Goal: Task Accomplishment & Management: Manage account settings

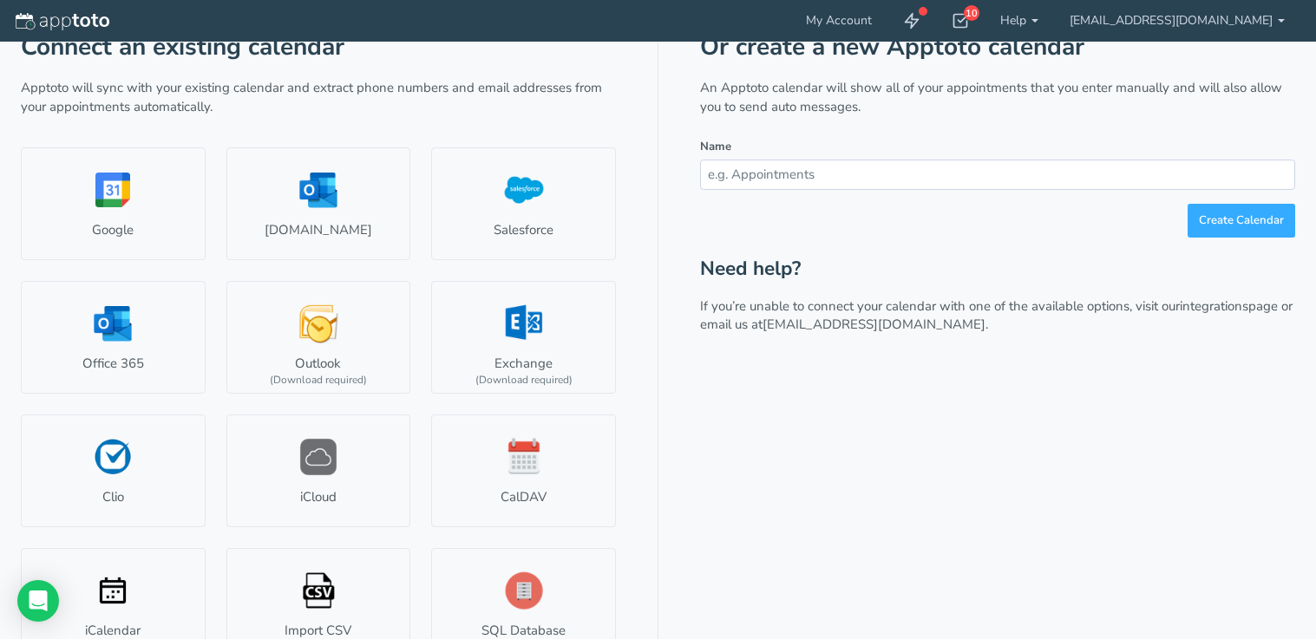
scroll to position [141, 0]
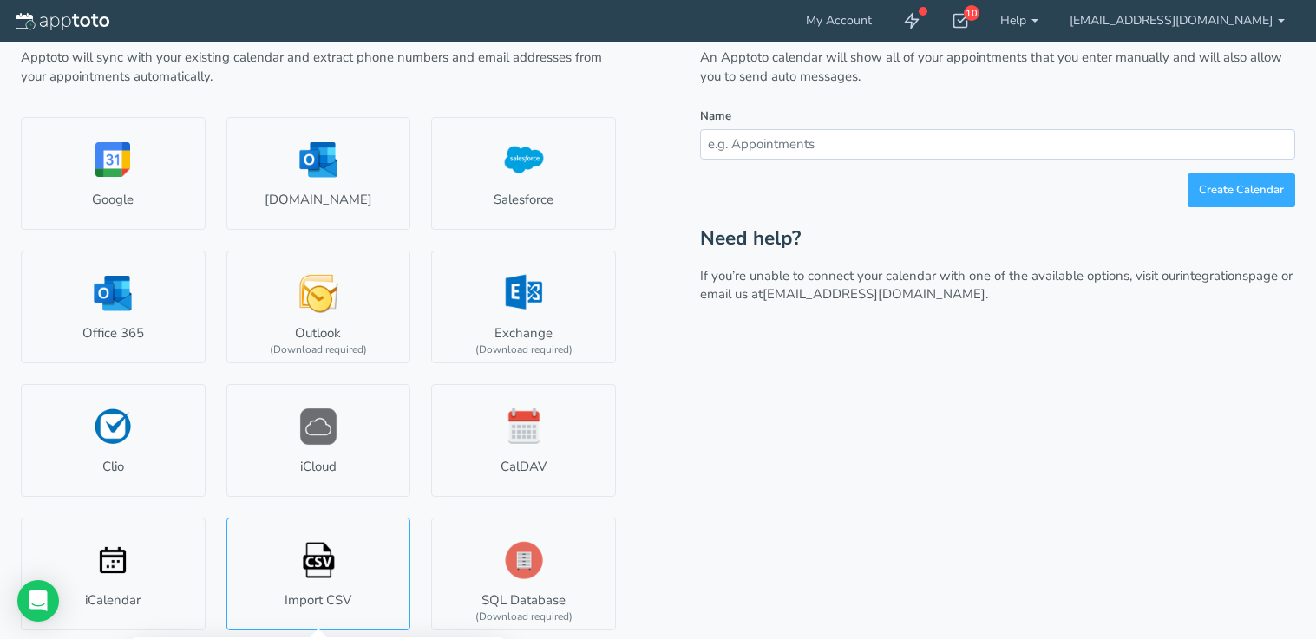
click at [320, 568] on link "Import CSV" at bounding box center [318, 574] width 185 height 113
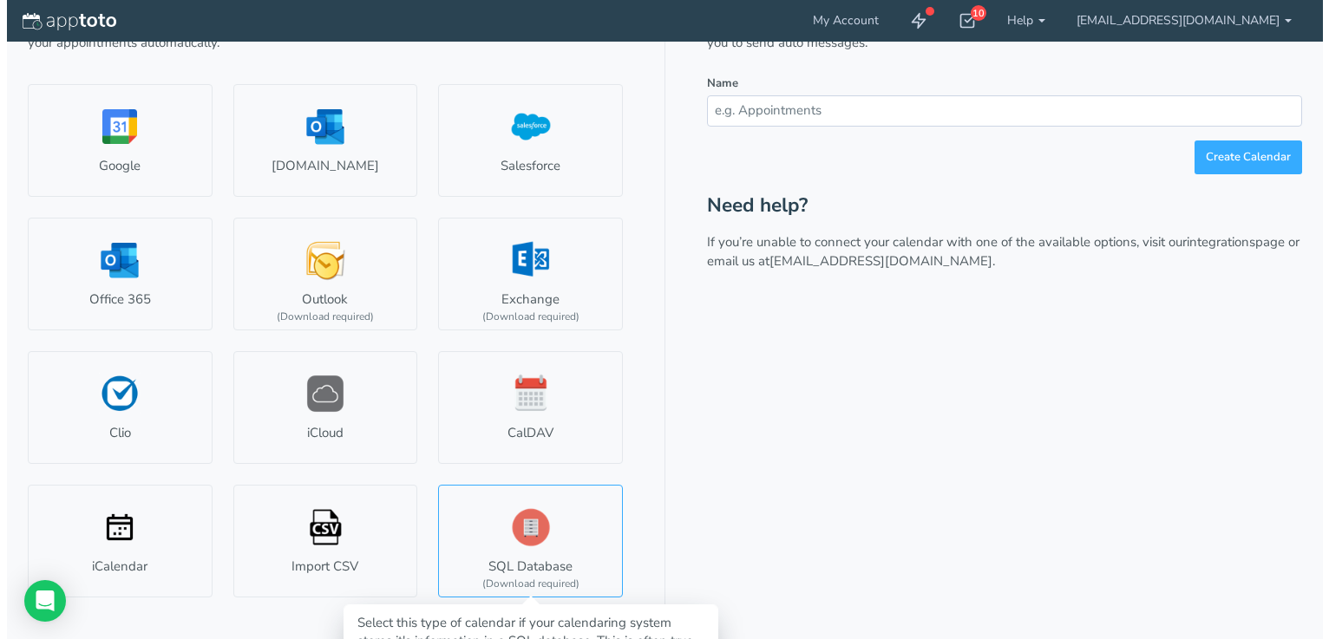
scroll to position [128, 0]
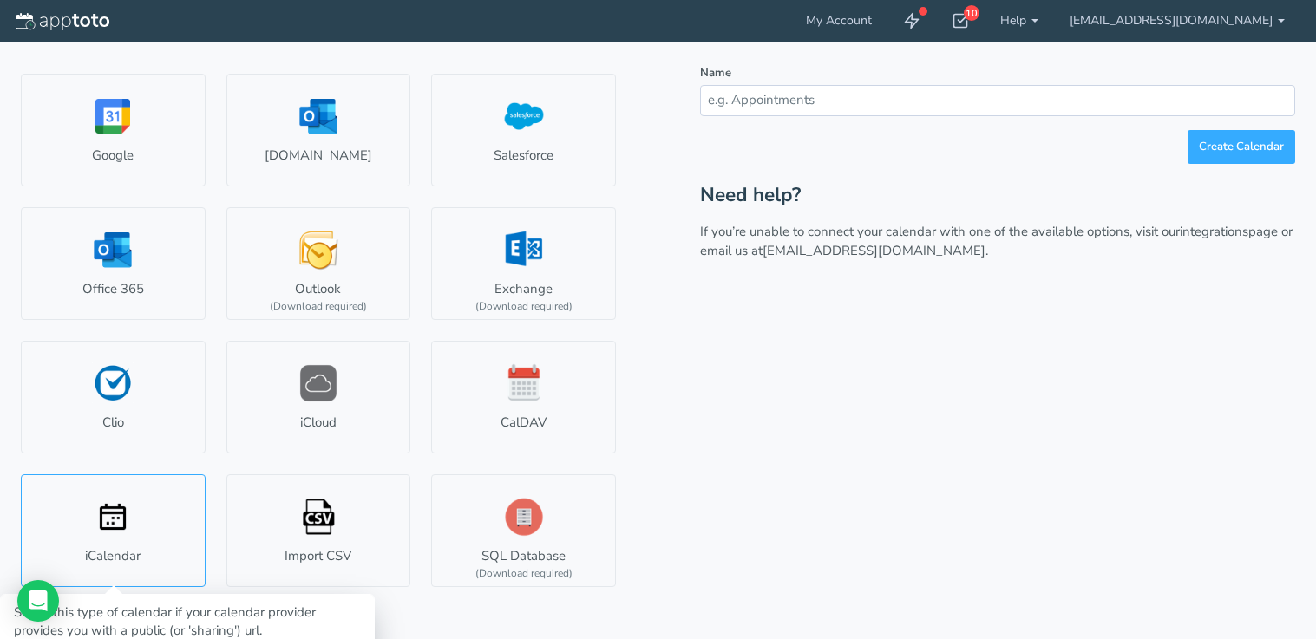
click at [129, 528] on link "iCalendar" at bounding box center [113, 531] width 185 height 113
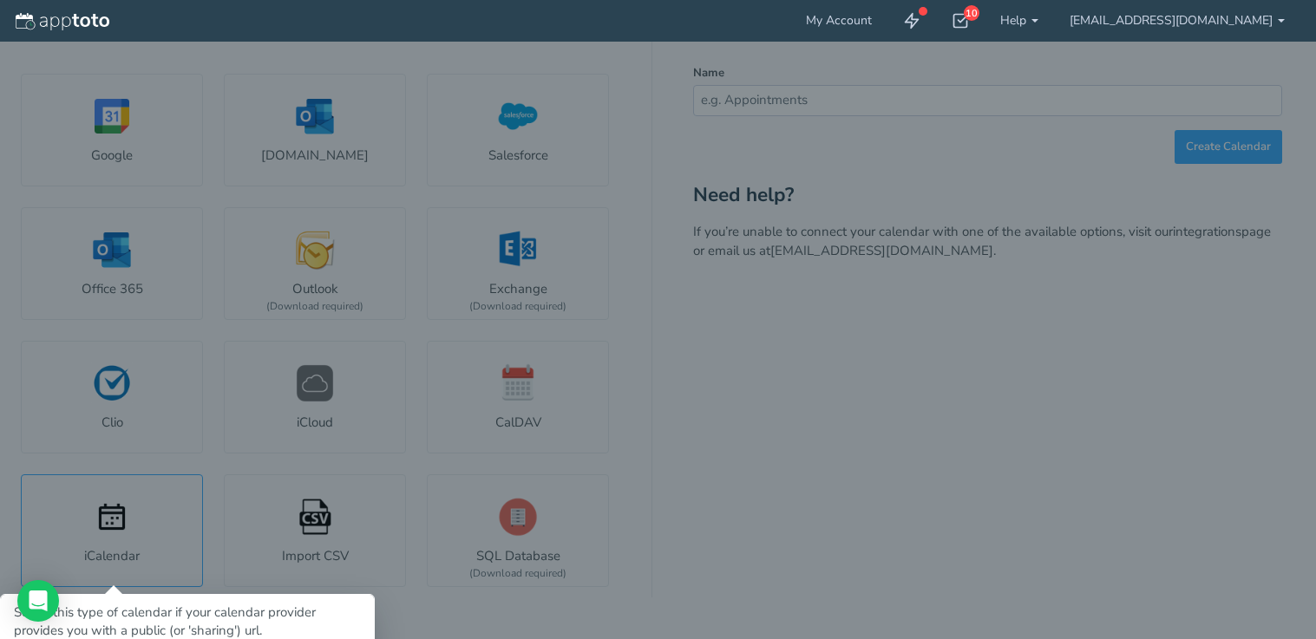
type input "Ics Calendar"
type input "#b03663"
select select "string:"
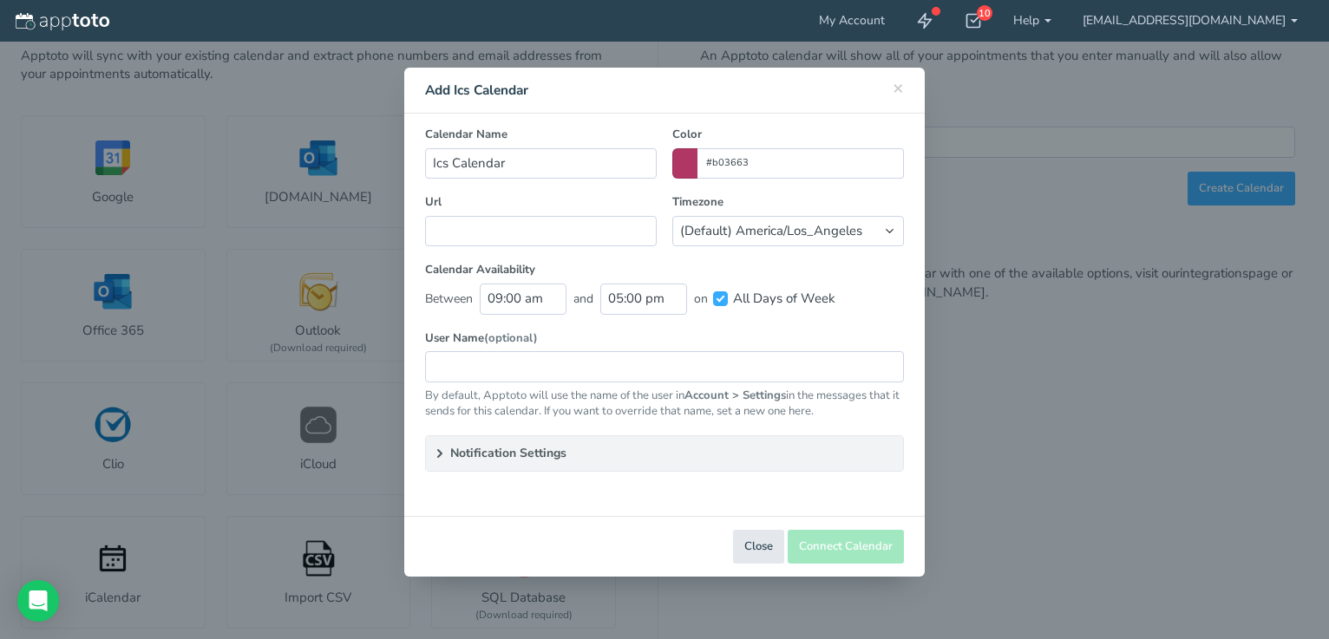
scroll to position [85, 0]
click at [605, 232] on input "text" at bounding box center [541, 231] width 232 height 30
click at [476, 447] on summary "Notification Settings" at bounding box center [664, 453] width 477 height 35
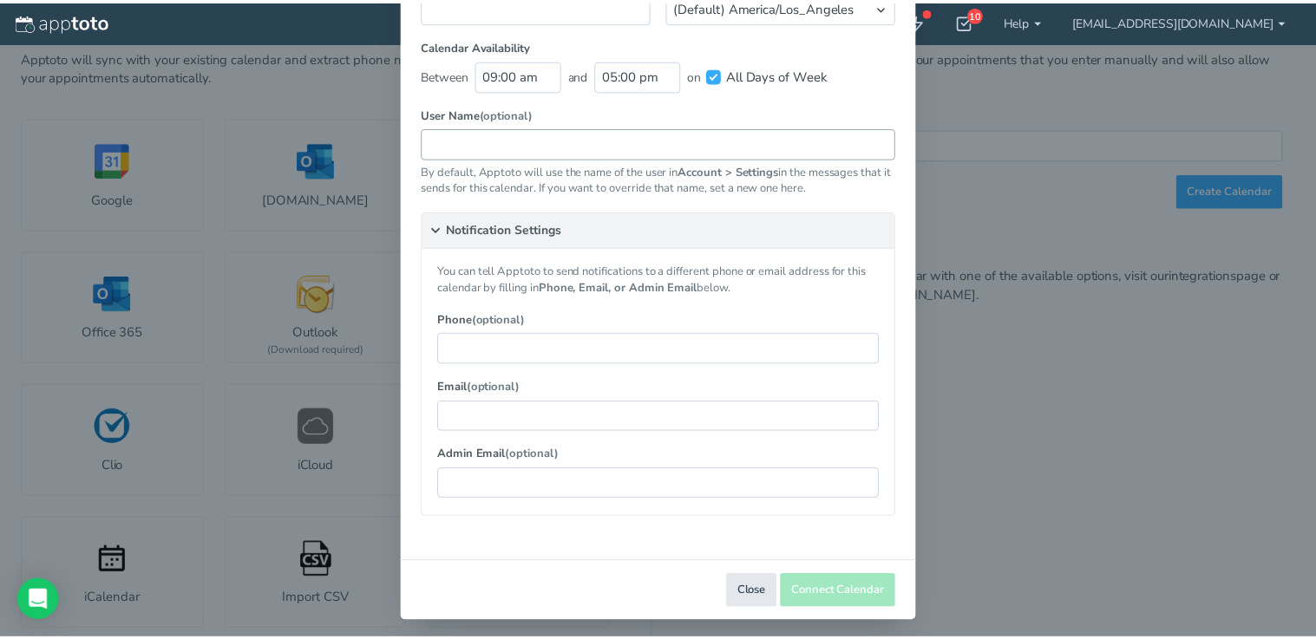
scroll to position [0, 0]
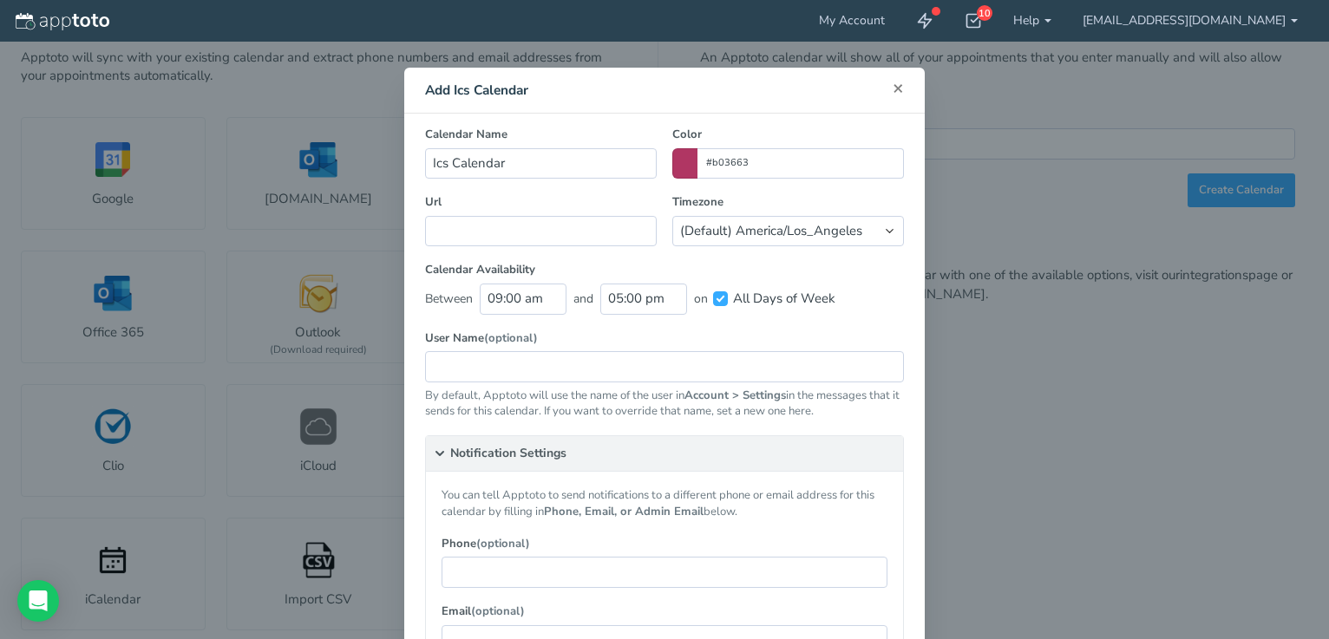
click at [893, 88] on span "×" at bounding box center [898, 87] width 11 height 24
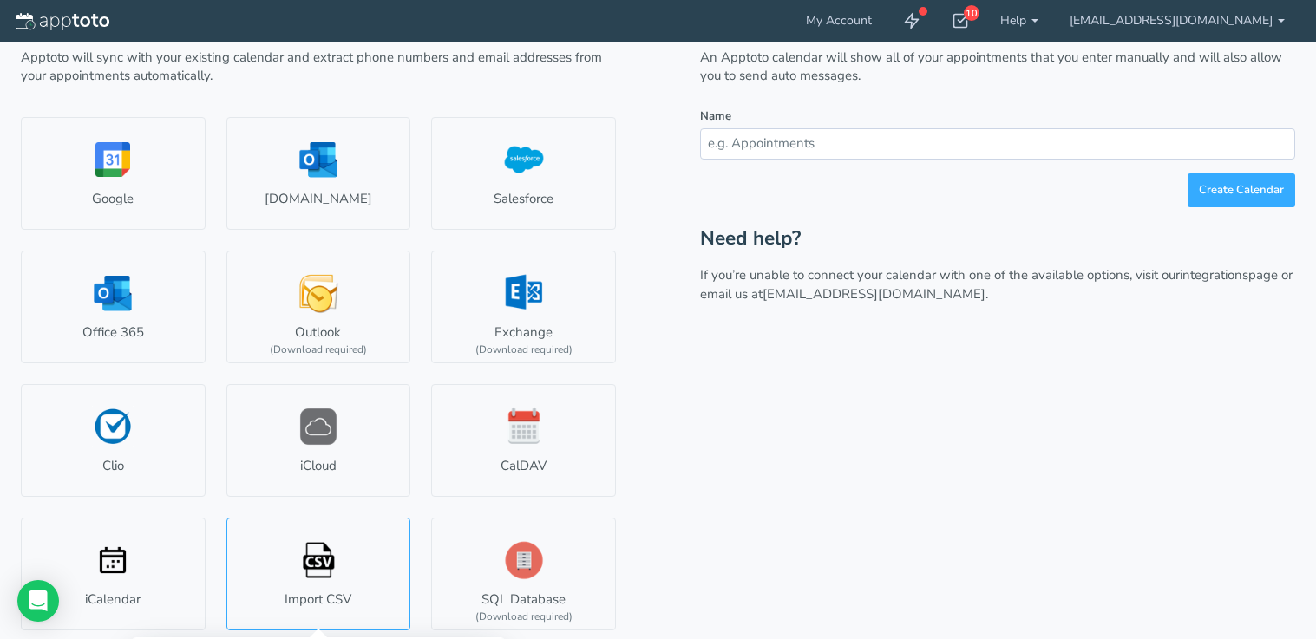
click at [314, 553] on link "Import CSV" at bounding box center [318, 574] width 185 height 113
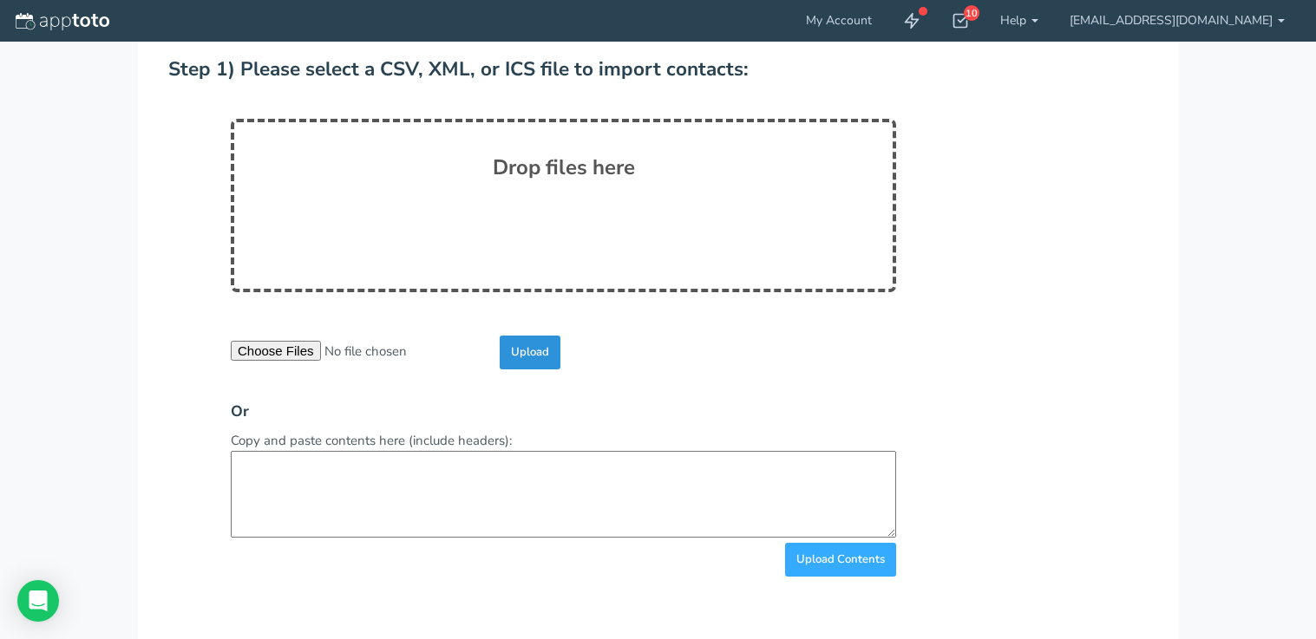
click at [530, 349] on input "Upload" at bounding box center [530, 353] width 61 height 34
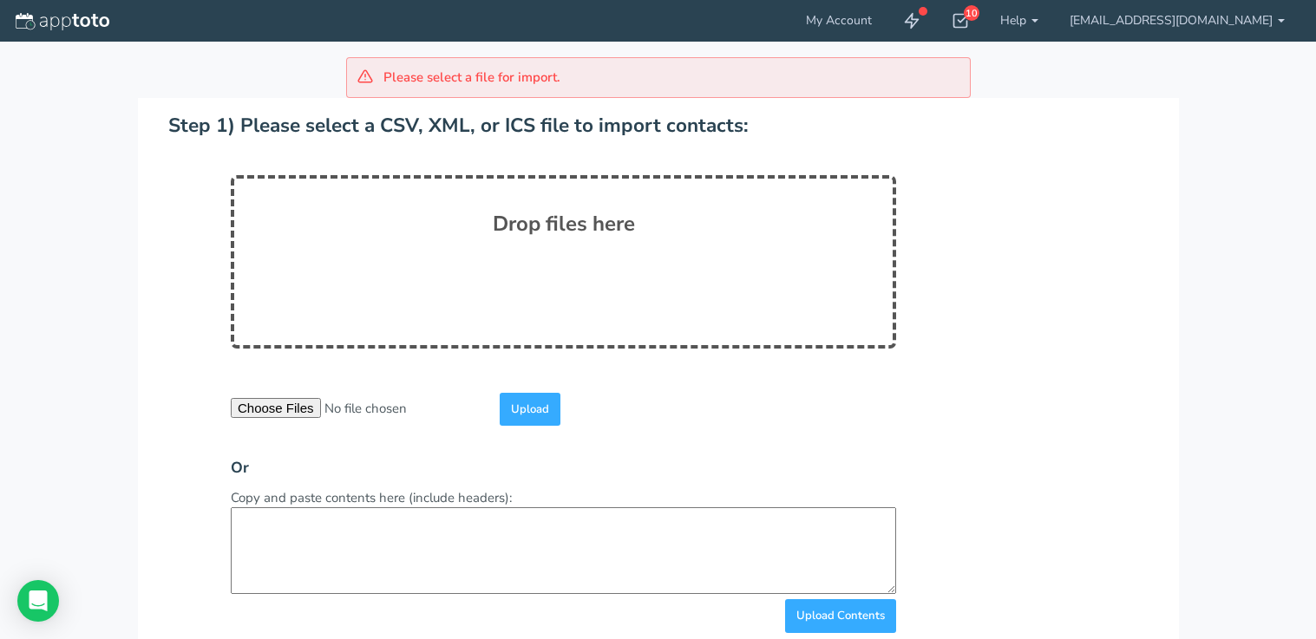
click at [273, 409] on input "file" at bounding box center [363, 408] width 265 height 20
type input "C:\fakepath\6990746-jocelyn-20251013175632.csv"
click at [516, 415] on input "Upload" at bounding box center [530, 410] width 61 height 34
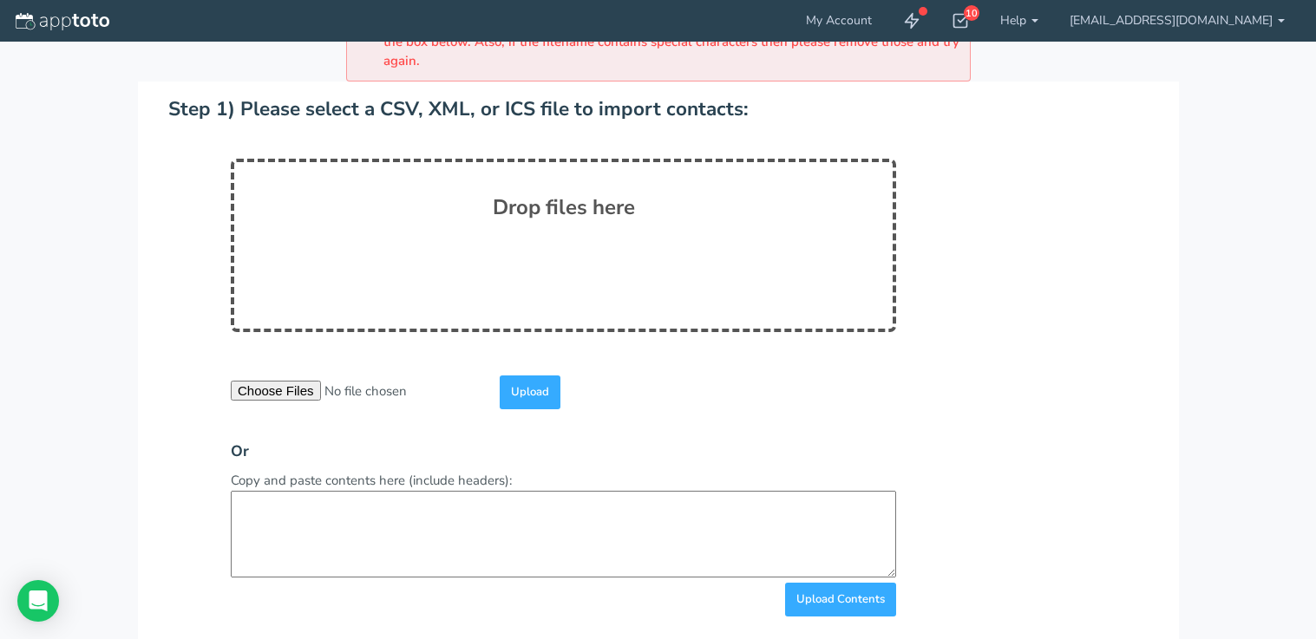
scroll to position [203, 0]
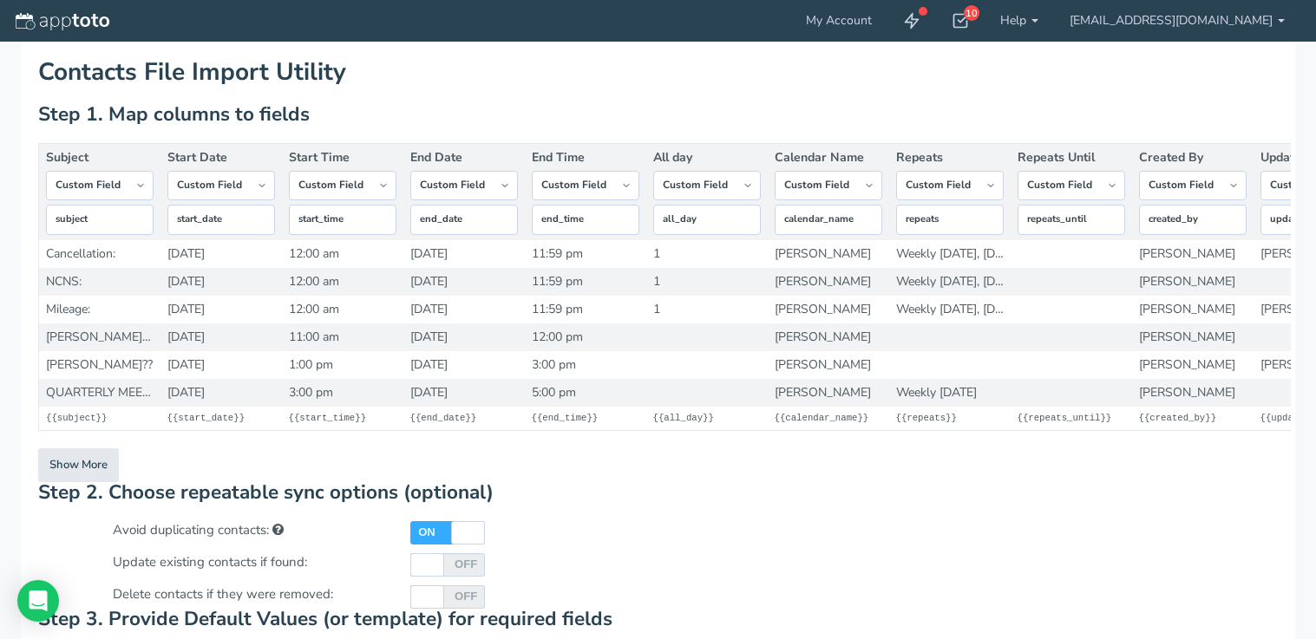
click at [797, 521] on div "Step 2. Choose repeatable sync options (optional) Avoid duplicating contacts: O…" at bounding box center [471, 545] width 867 height 127
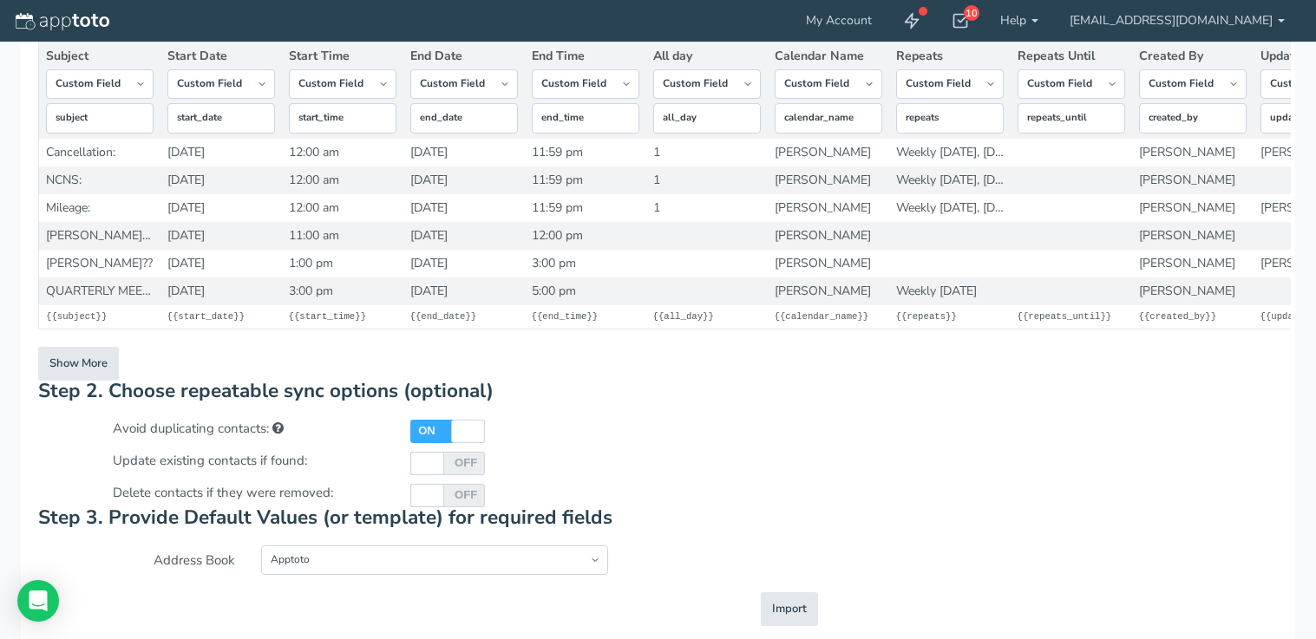
scroll to position [270, 0]
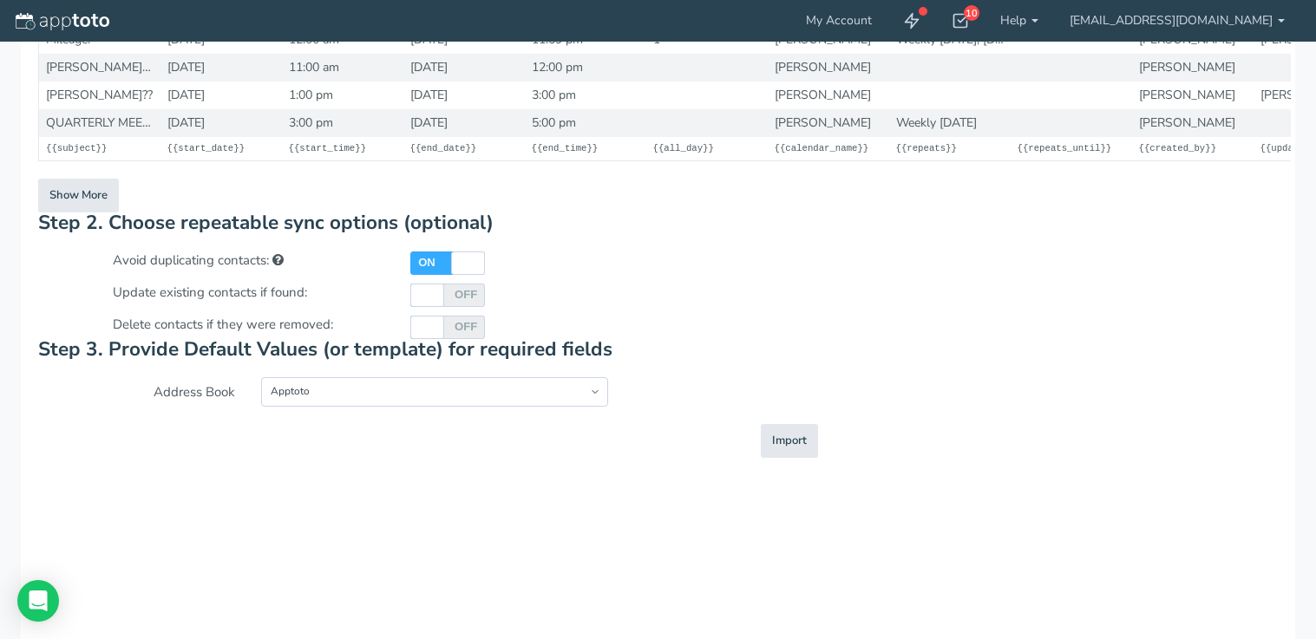
click at [696, 422] on div "Contacts File Import Utility Step 0. Select an Import Type Type: Step 1. Map co…" at bounding box center [658, 123] width 1240 height 669
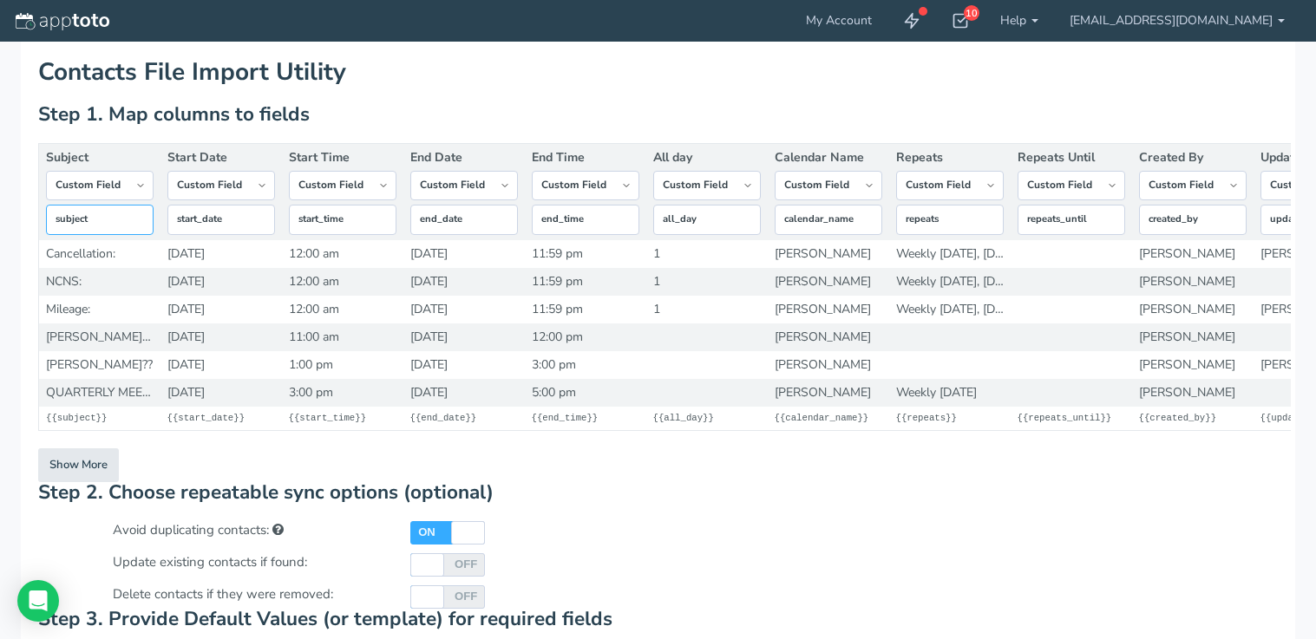
click at [130, 215] on input "subject" at bounding box center [100, 220] width 108 height 30
click at [213, 216] on input "start_date" at bounding box center [221, 220] width 108 height 30
click at [319, 219] on input "start_time" at bounding box center [343, 220] width 108 height 30
click at [880, 33] on link "My Account" at bounding box center [838, 21] width 97 height 42
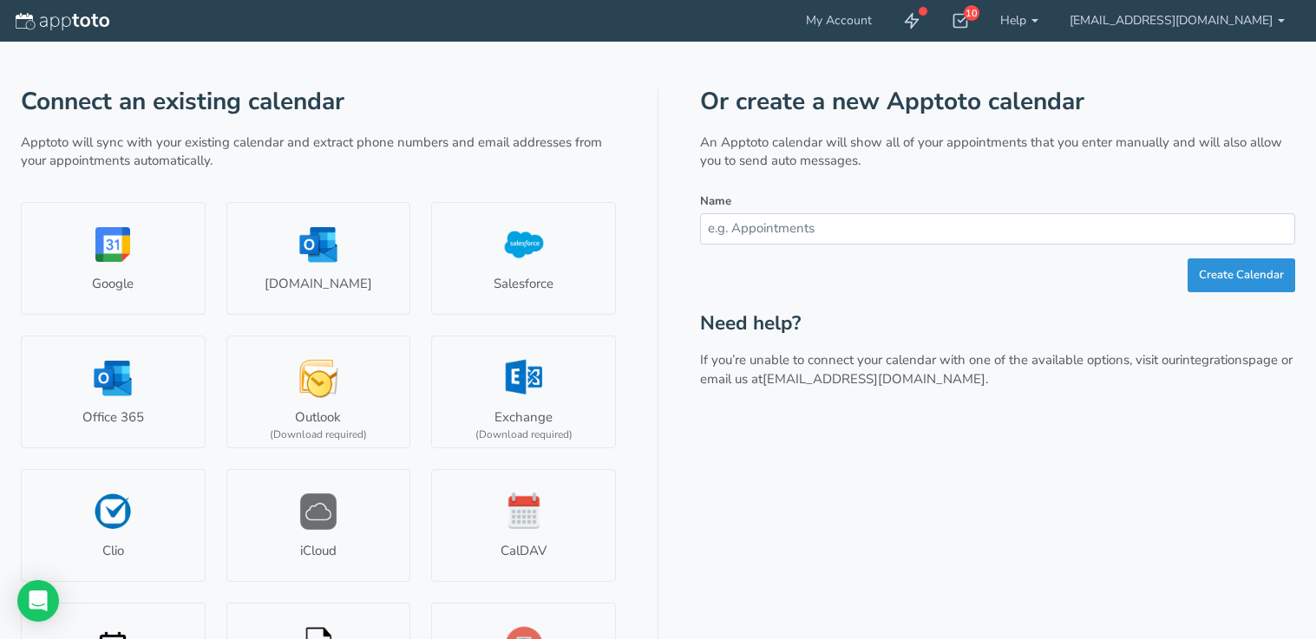
click at [1238, 280] on button "Create Calendar" at bounding box center [1242, 276] width 108 height 34
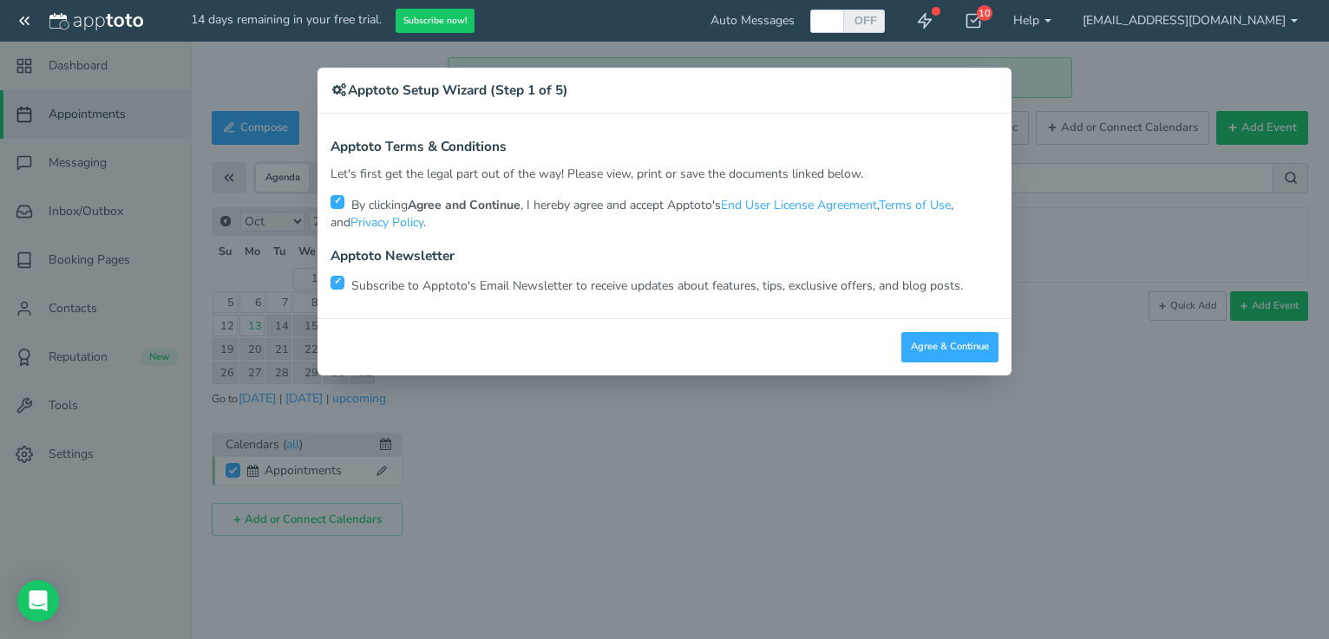
click at [935, 345] on button "Agree & Continue" at bounding box center [949, 347] width 97 height 30
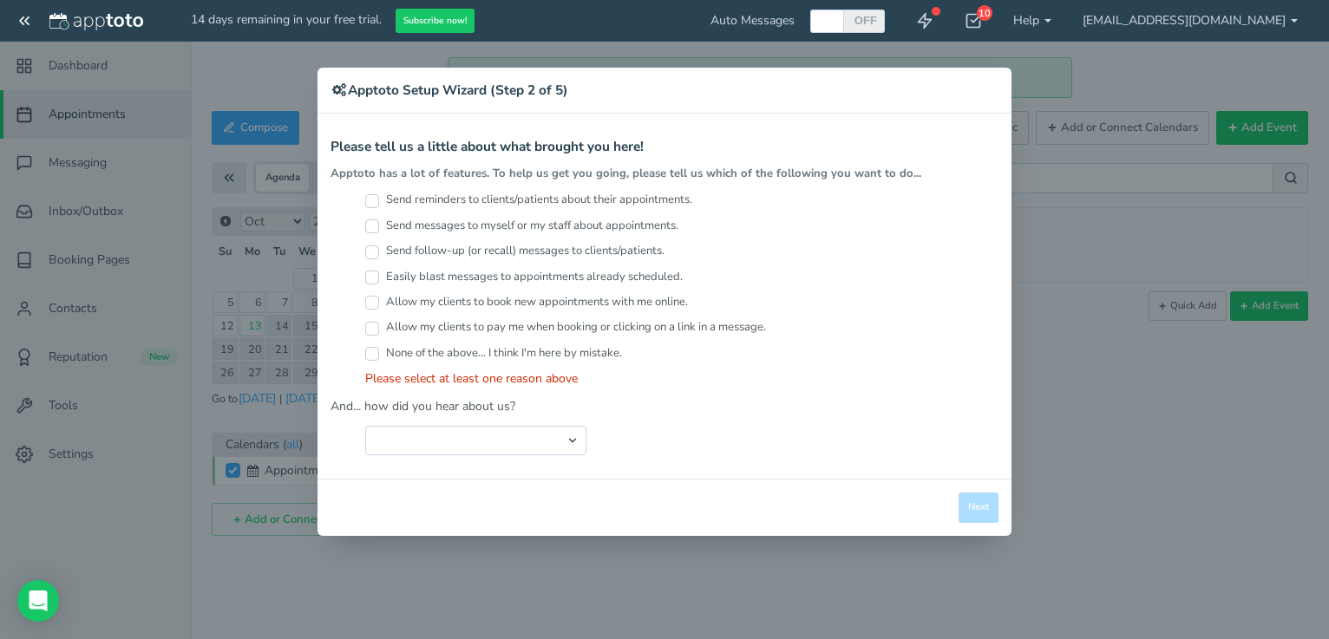
click at [525, 192] on label "Send reminders to clients/patients about their appointments." at bounding box center [528, 200] width 327 height 16
click at [379, 194] on input "Send reminders to clients/patients about their appointments." at bounding box center [372, 201] width 14 height 14
checkbox input "true"
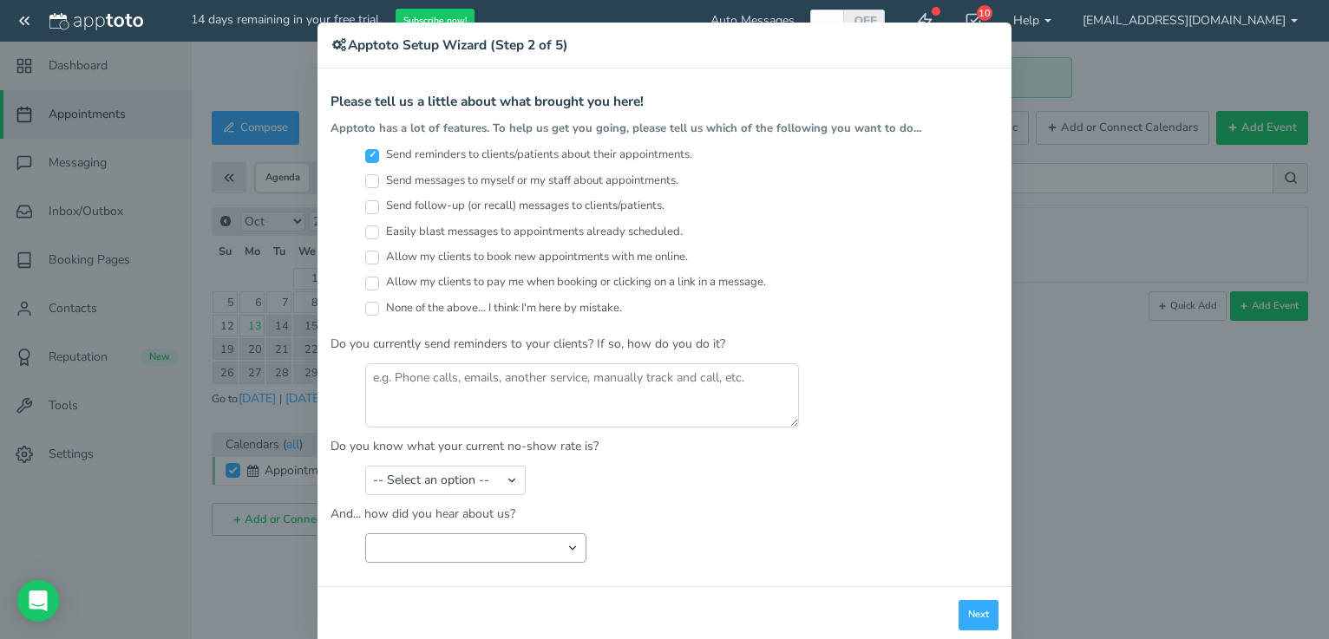
scroll to position [70, 0]
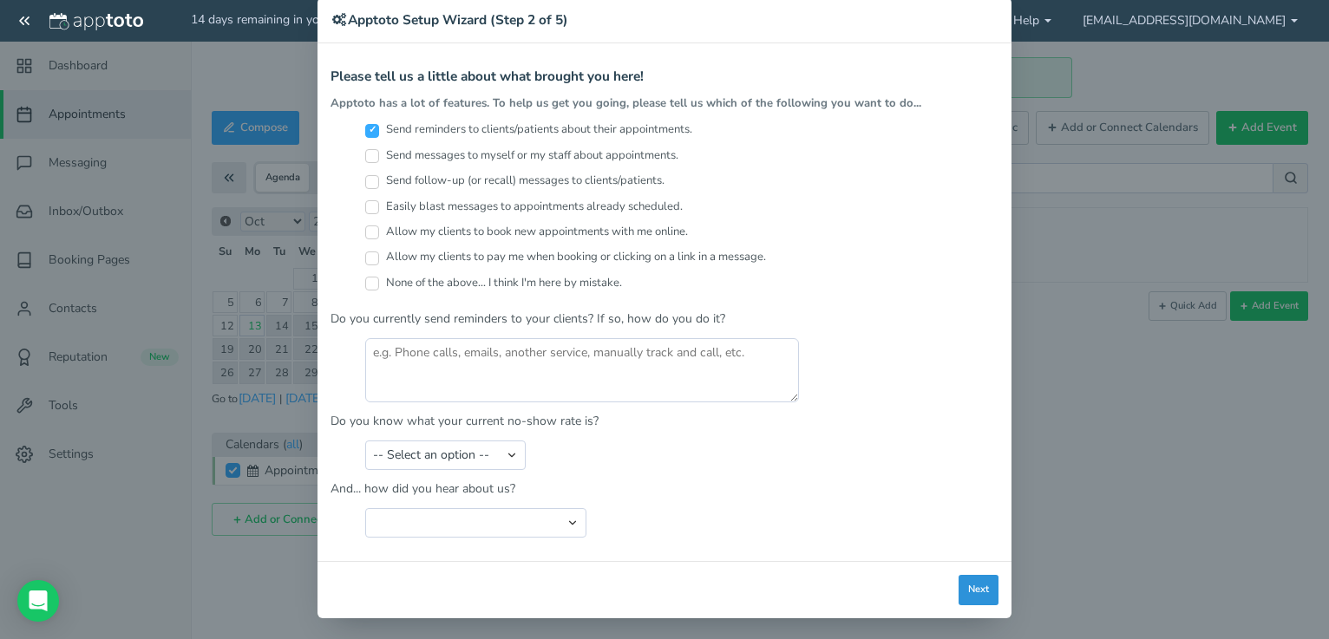
click at [969, 594] on button "Next" at bounding box center [979, 590] width 40 height 30
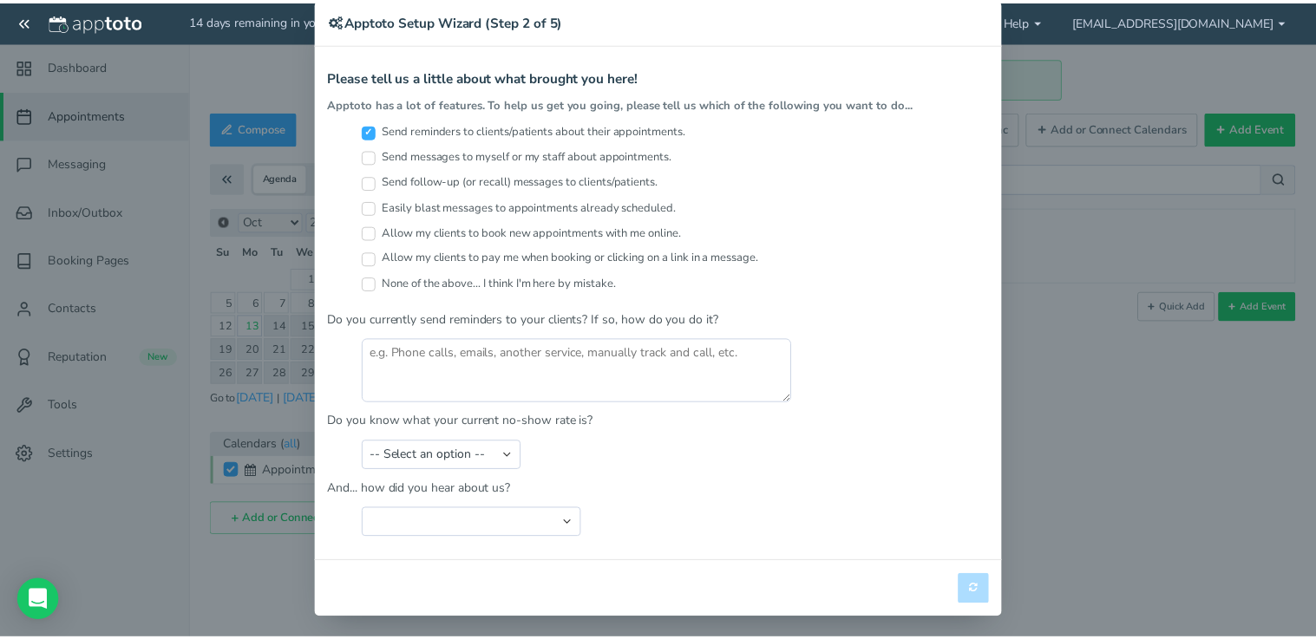
scroll to position [0, 0]
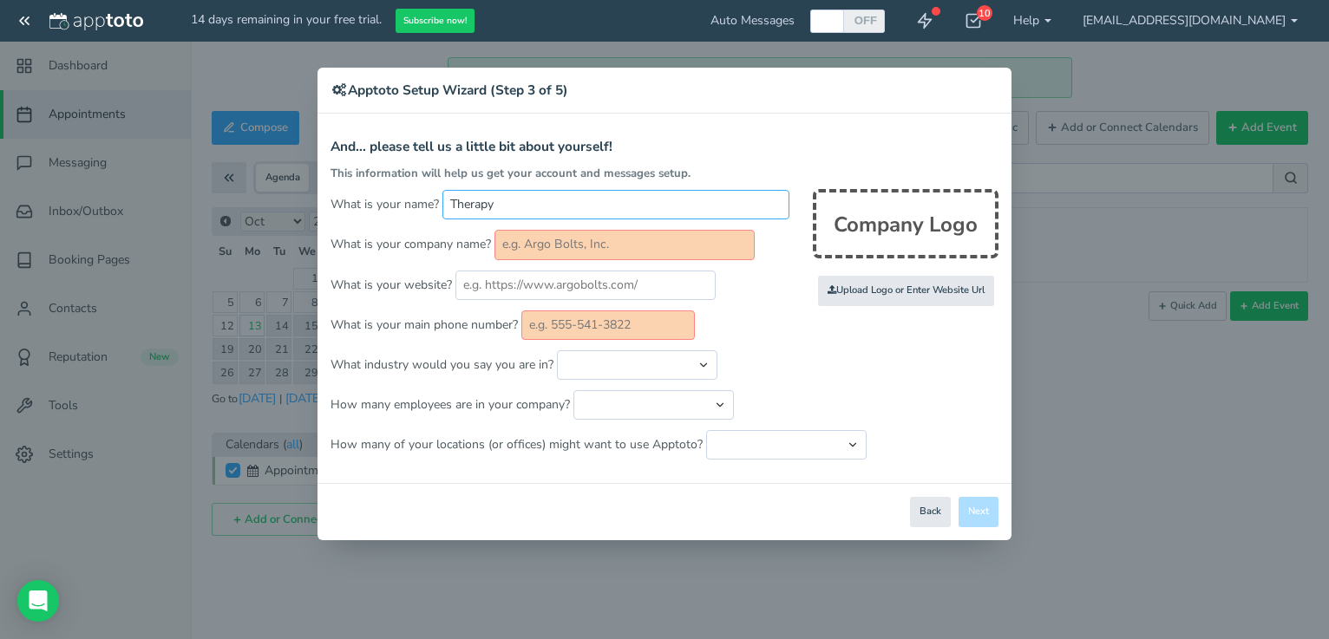
type input "Therapy"
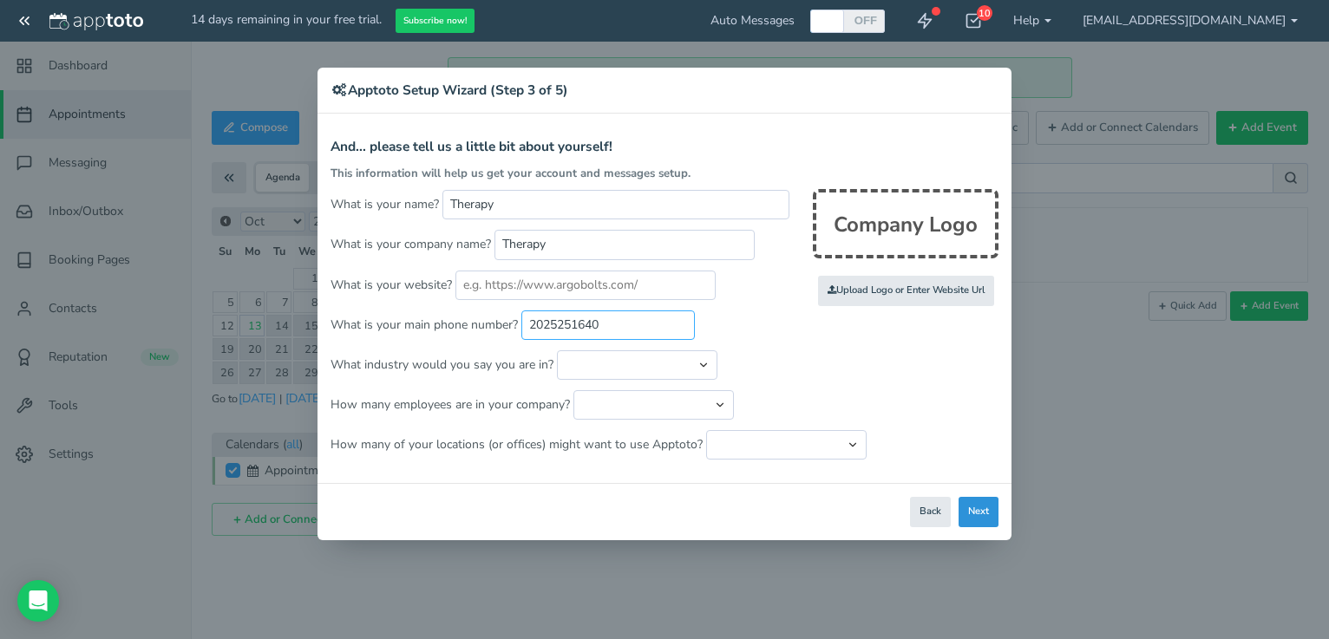
type input "2025251640"
click at [984, 506] on button "Next" at bounding box center [979, 512] width 40 height 30
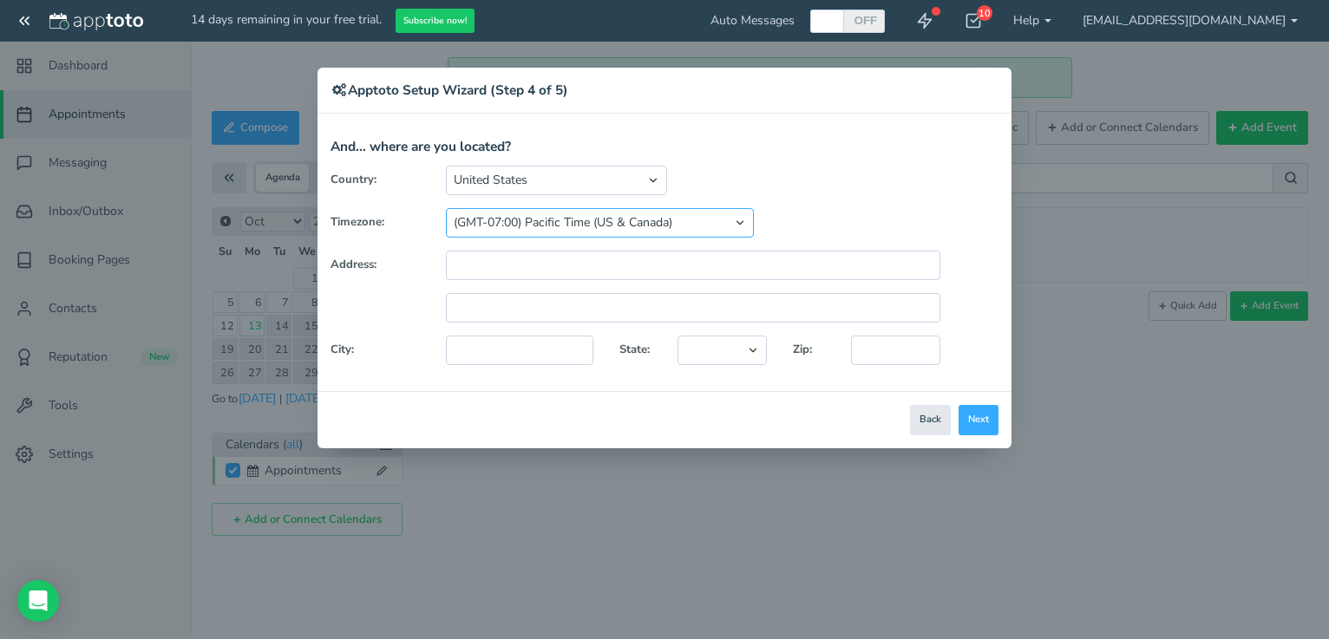
select select "string:America/New_York"
click at [984, 420] on button "Next" at bounding box center [979, 420] width 40 height 30
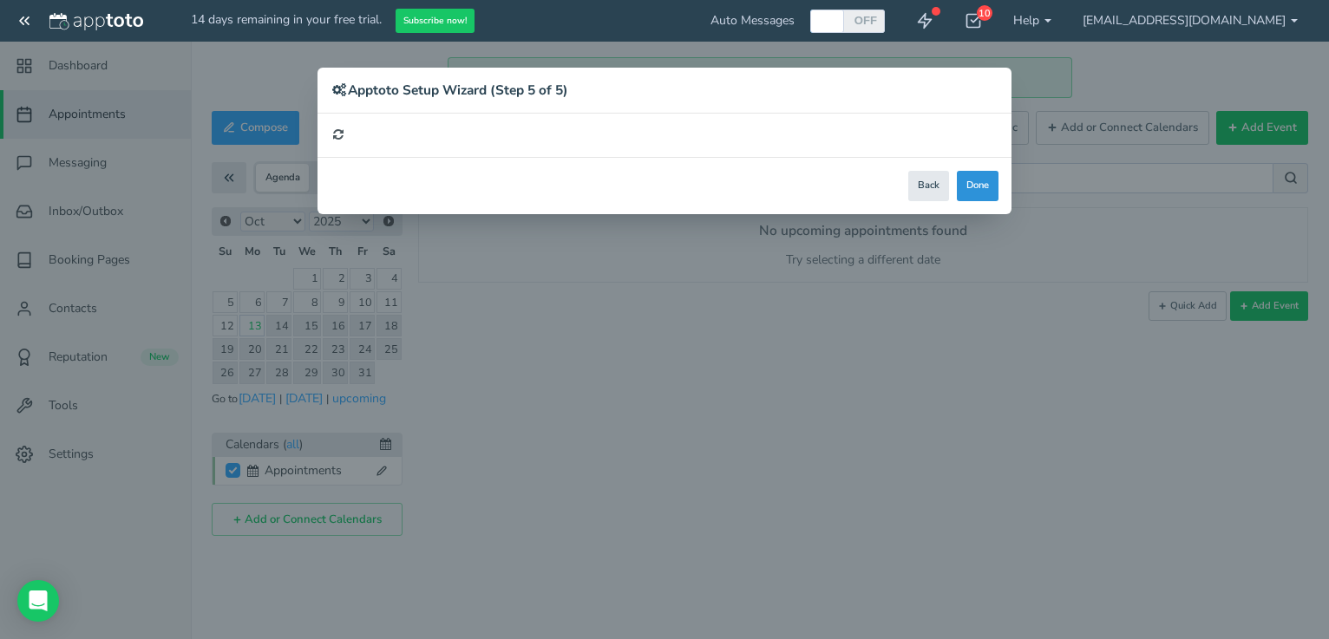
click at [979, 179] on button "Done" at bounding box center [978, 186] width 42 height 30
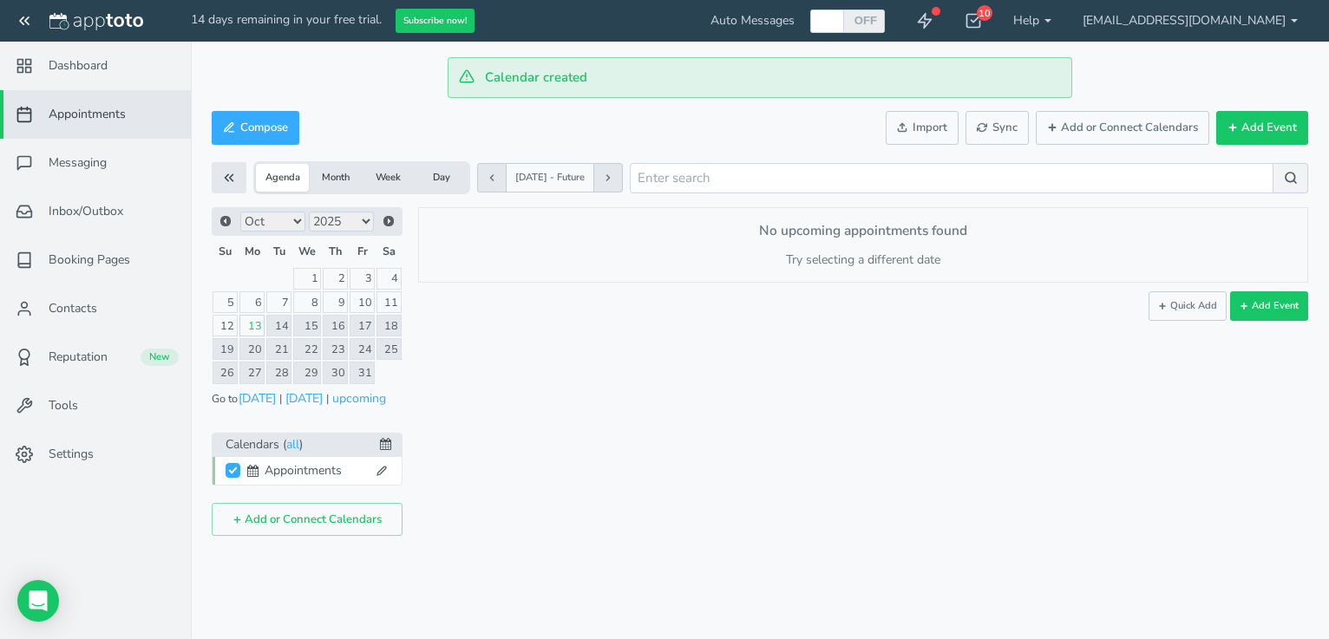
click at [386, 183] on button "Week" at bounding box center [388, 178] width 53 height 28
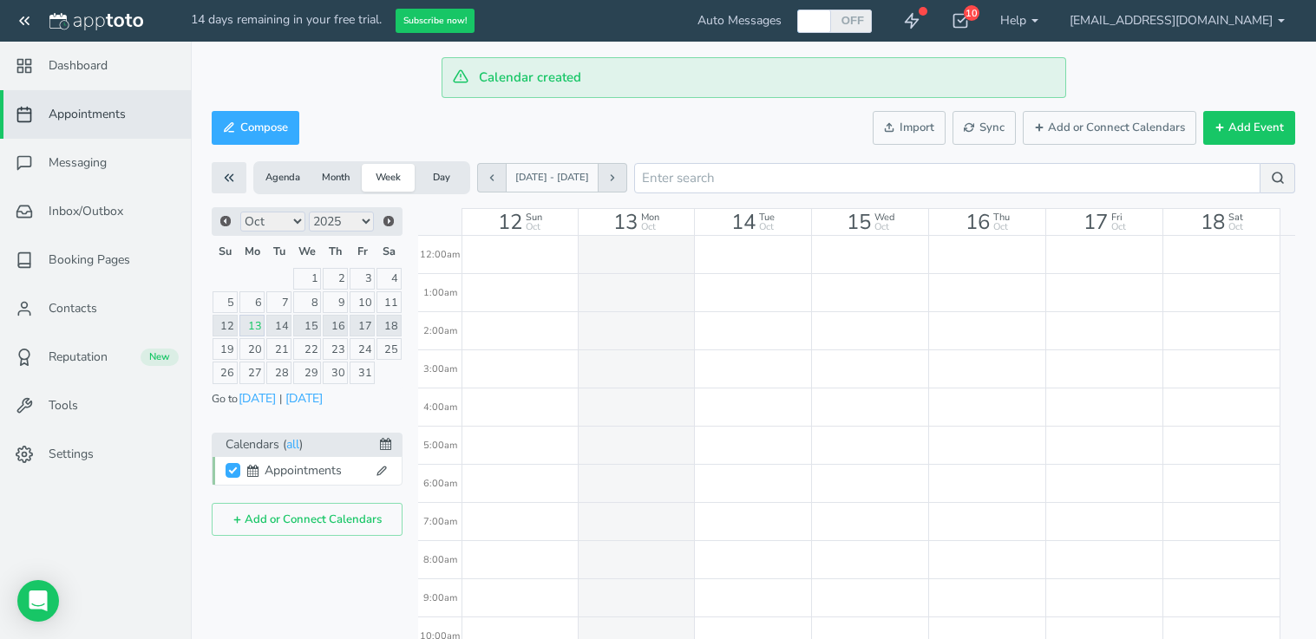
click at [287, 130] on button "Compose" at bounding box center [256, 128] width 88 height 34
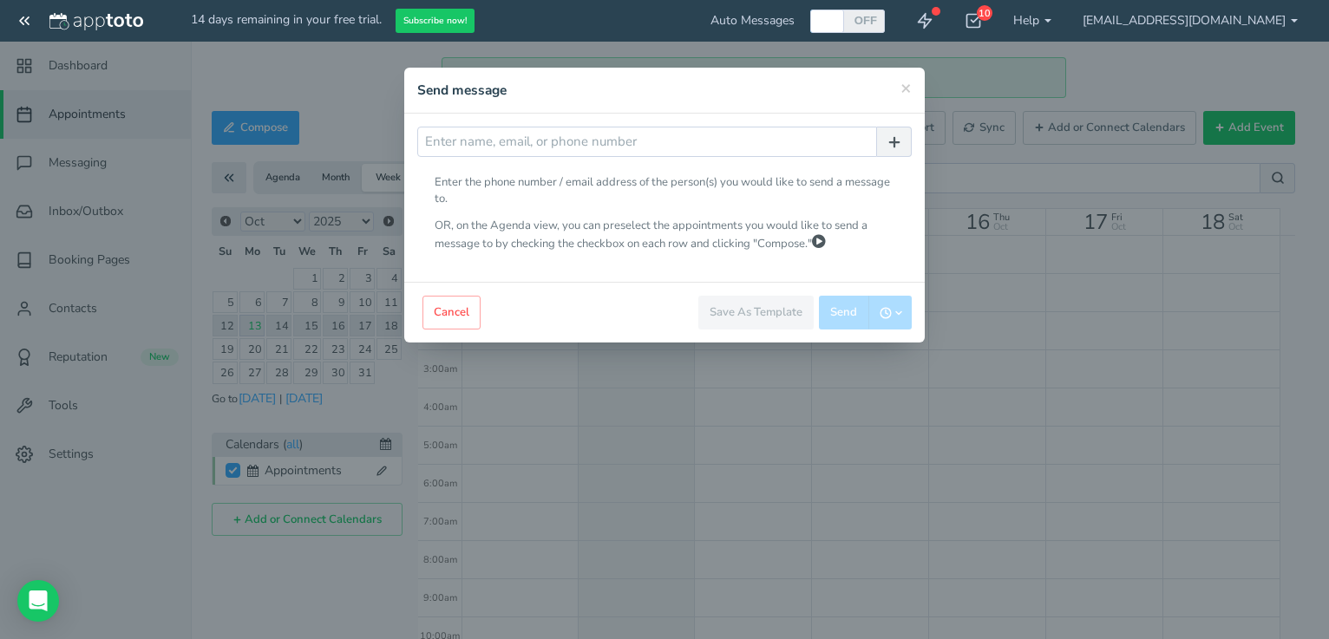
click at [619, 316] on div "Close Cancel Edit Save As Template Save As New Update Template Send Send" at bounding box center [664, 312] width 520 height 61
click at [441, 303] on button "Cancel" at bounding box center [451, 313] width 58 height 34
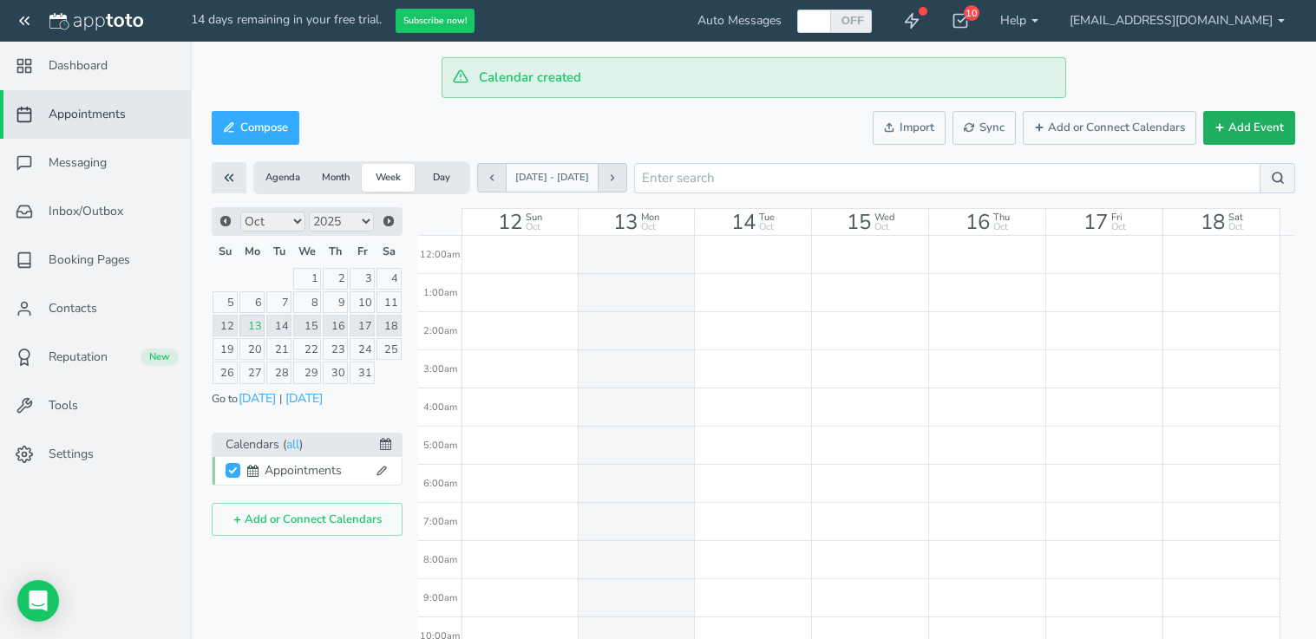
click at [1280, 119] on button "Add Event" at bounding box center [1249, 128] width 92 height 34
type input "[DATE]"
type input "10:00am"
type input "[DATE]"
type input "11:00am"
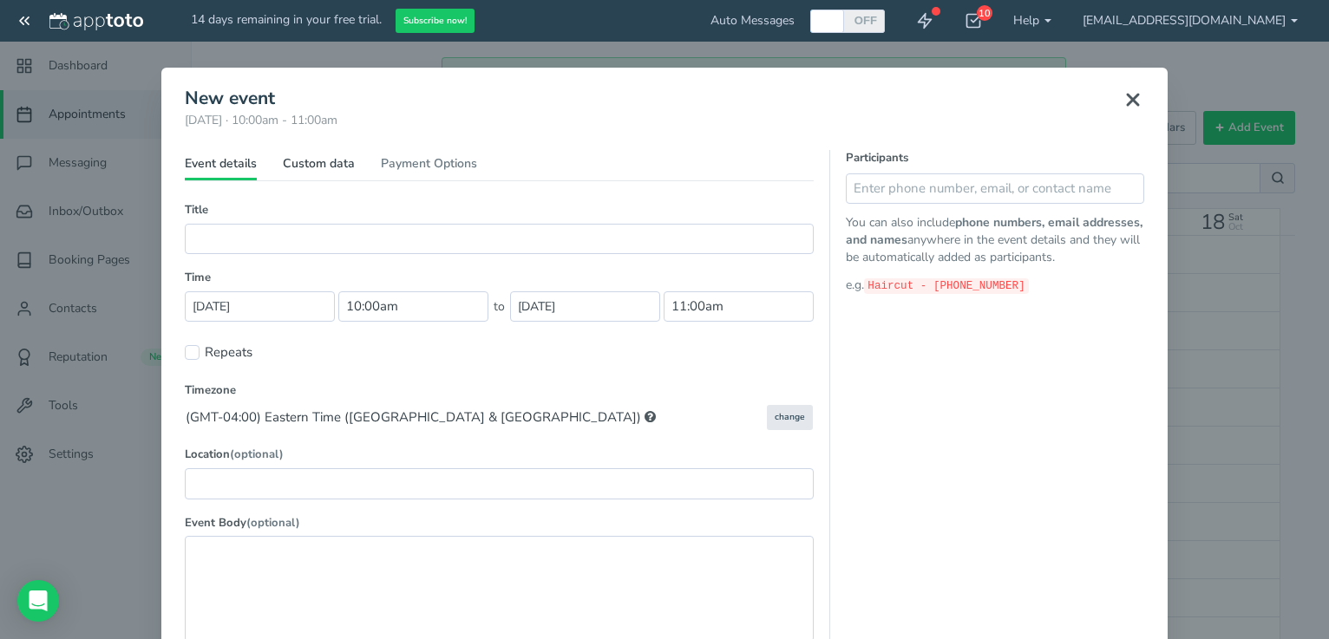
click at [321, 160] on link "Custom data" at bounding box center [319, 167] width 72 height 25
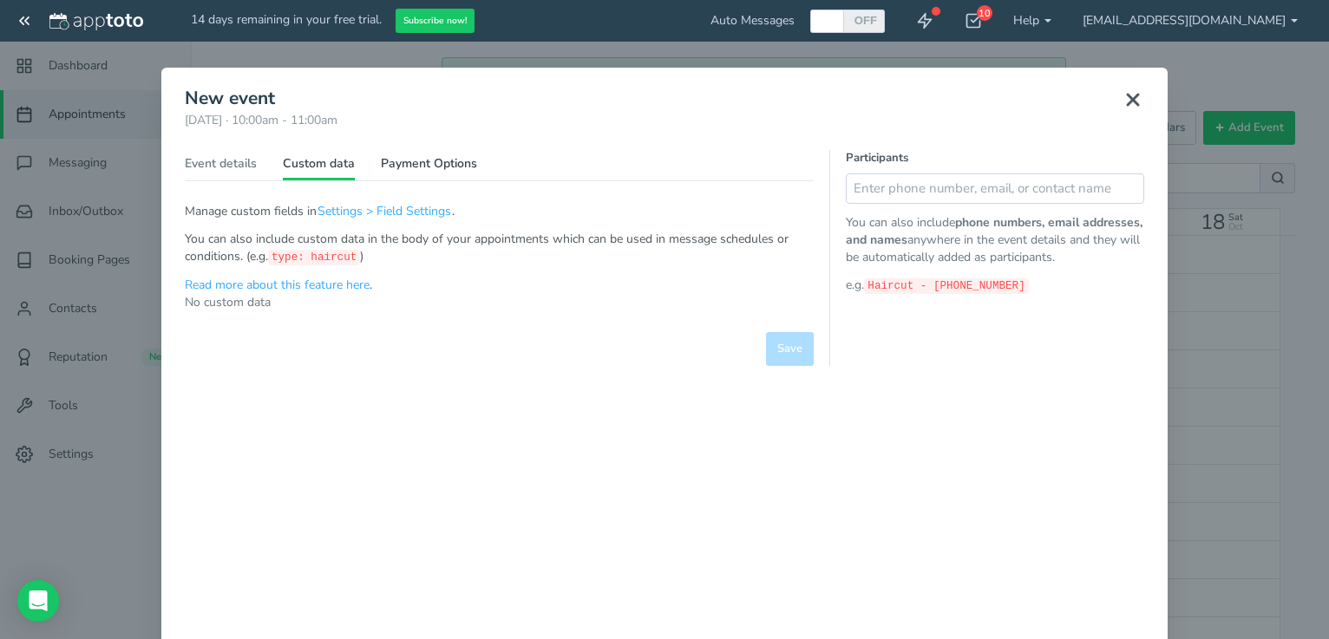
click at [415, 164] on link "Payment Options" at bounding box center [429, 167] width 96 height 25
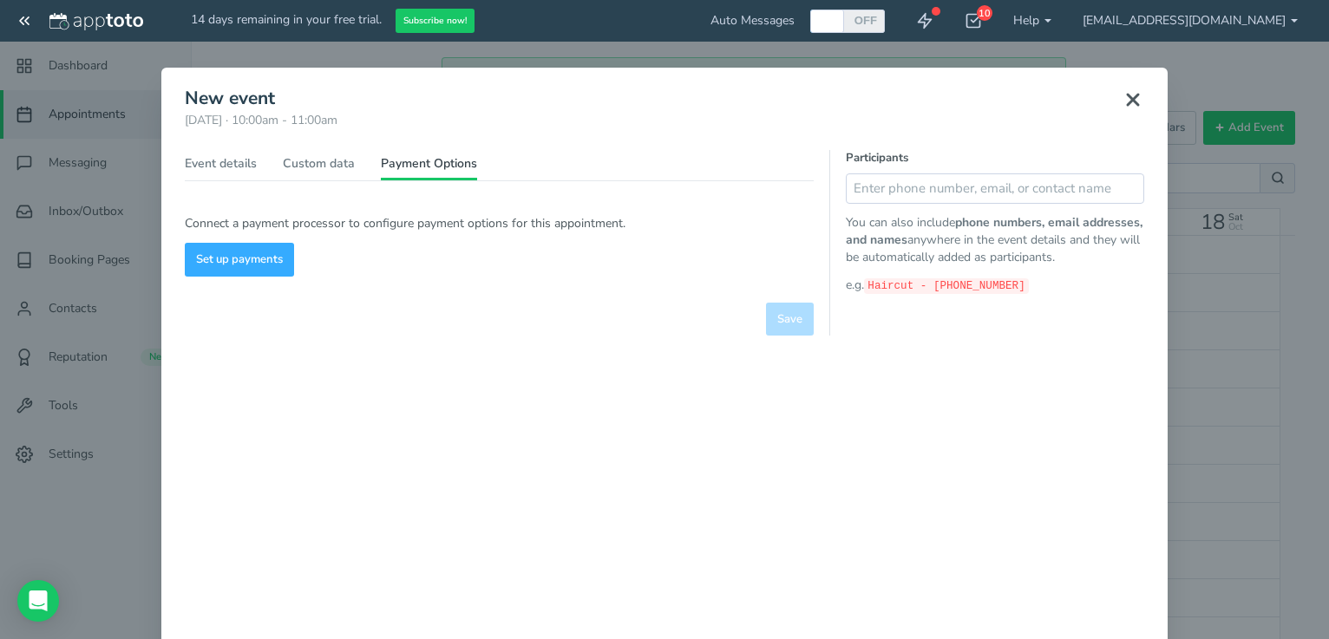
click at [1134, 103] on icon at bounding box center [1133, 99] width 21 height 21
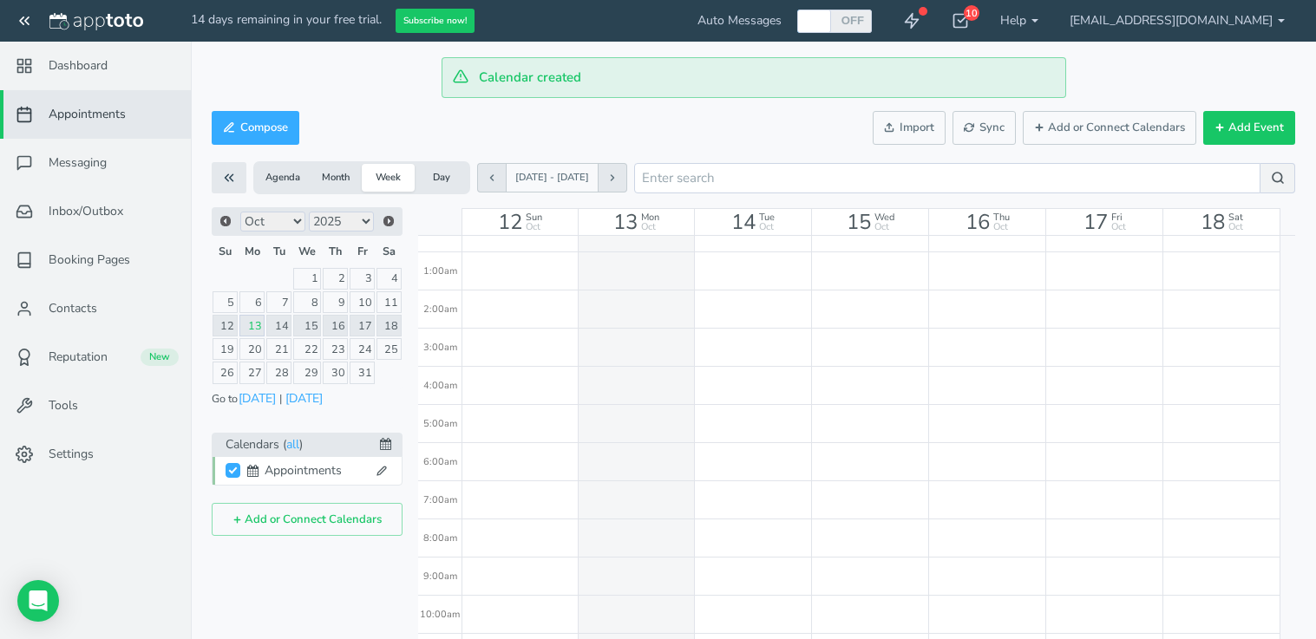
scroll to position [25, 0]
click at [275, 523] on button "Add or Connect Calendars" at bounding box center [307, 520] width 191 height 34
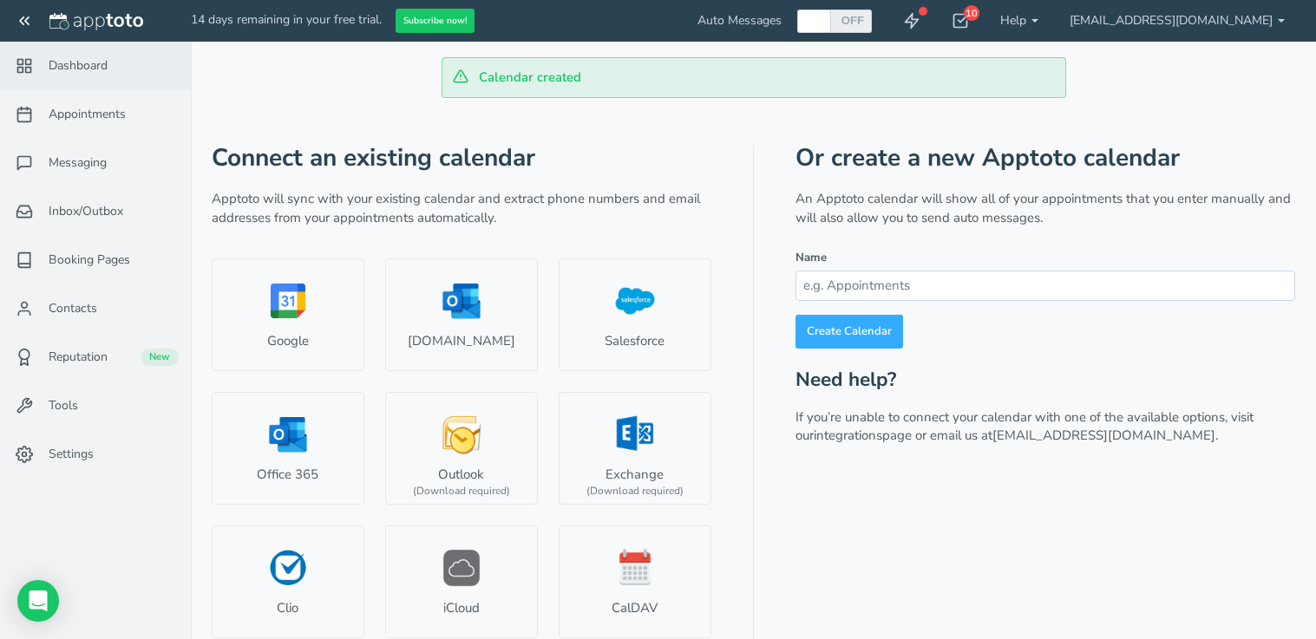
click at [93, 58] on span "Dashboard" at bounding box center [78, 65] width 59 height 17
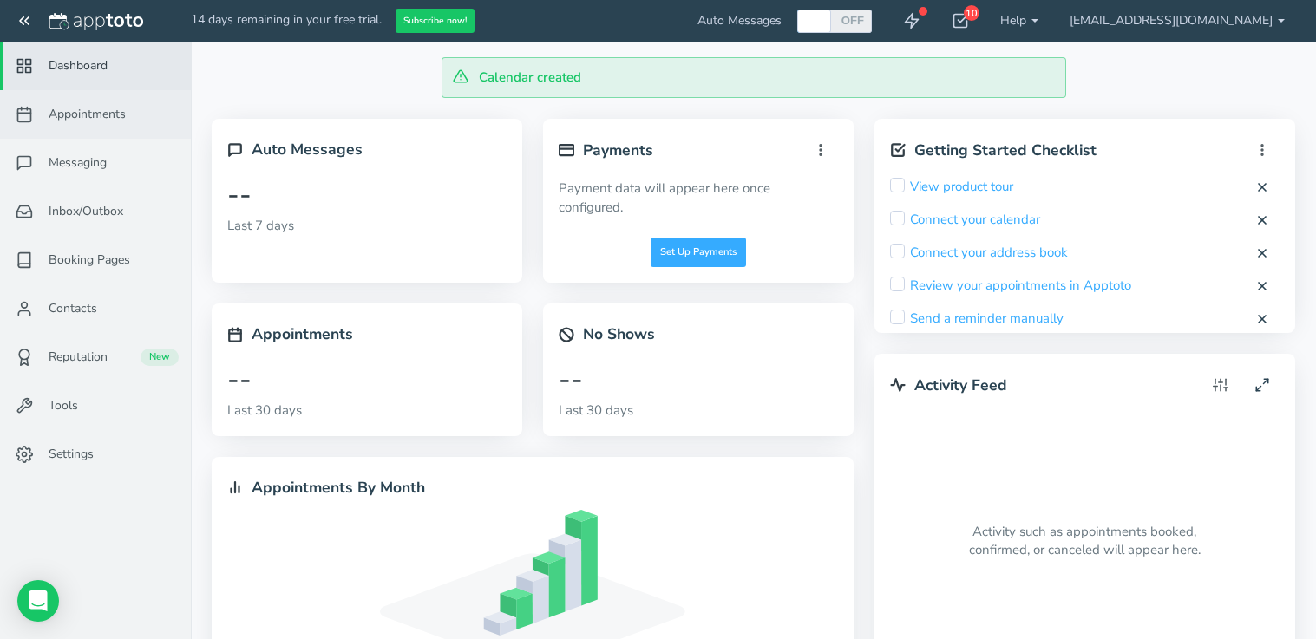
click at [95, 122] on link "Appointments" at bounding box center [95, 114] width 191 height 49
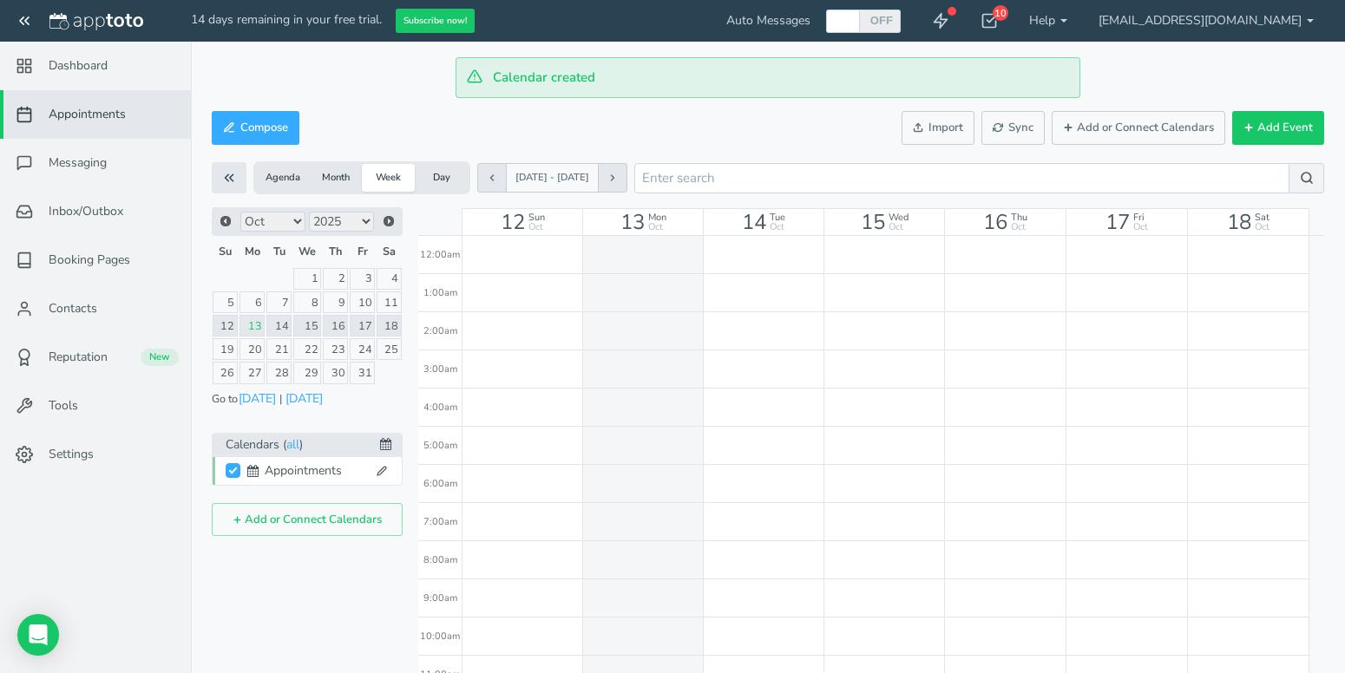
scroll to position [305, 0]
